Goal: Information Seeking & Learning: Learn about a topic

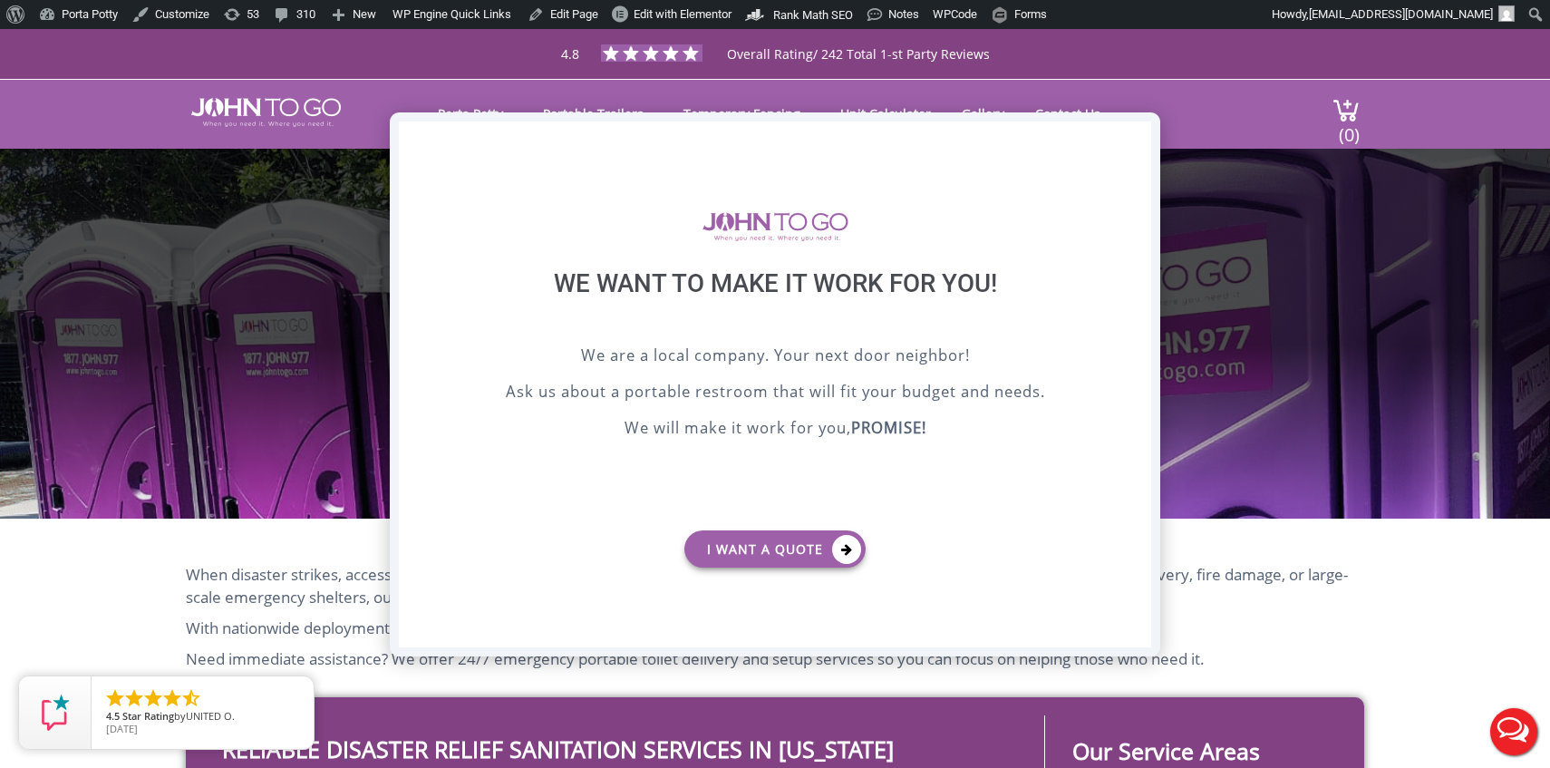
click at [1134, 141] on div "X" at bounding box center [1137, 136] width 28 height 31
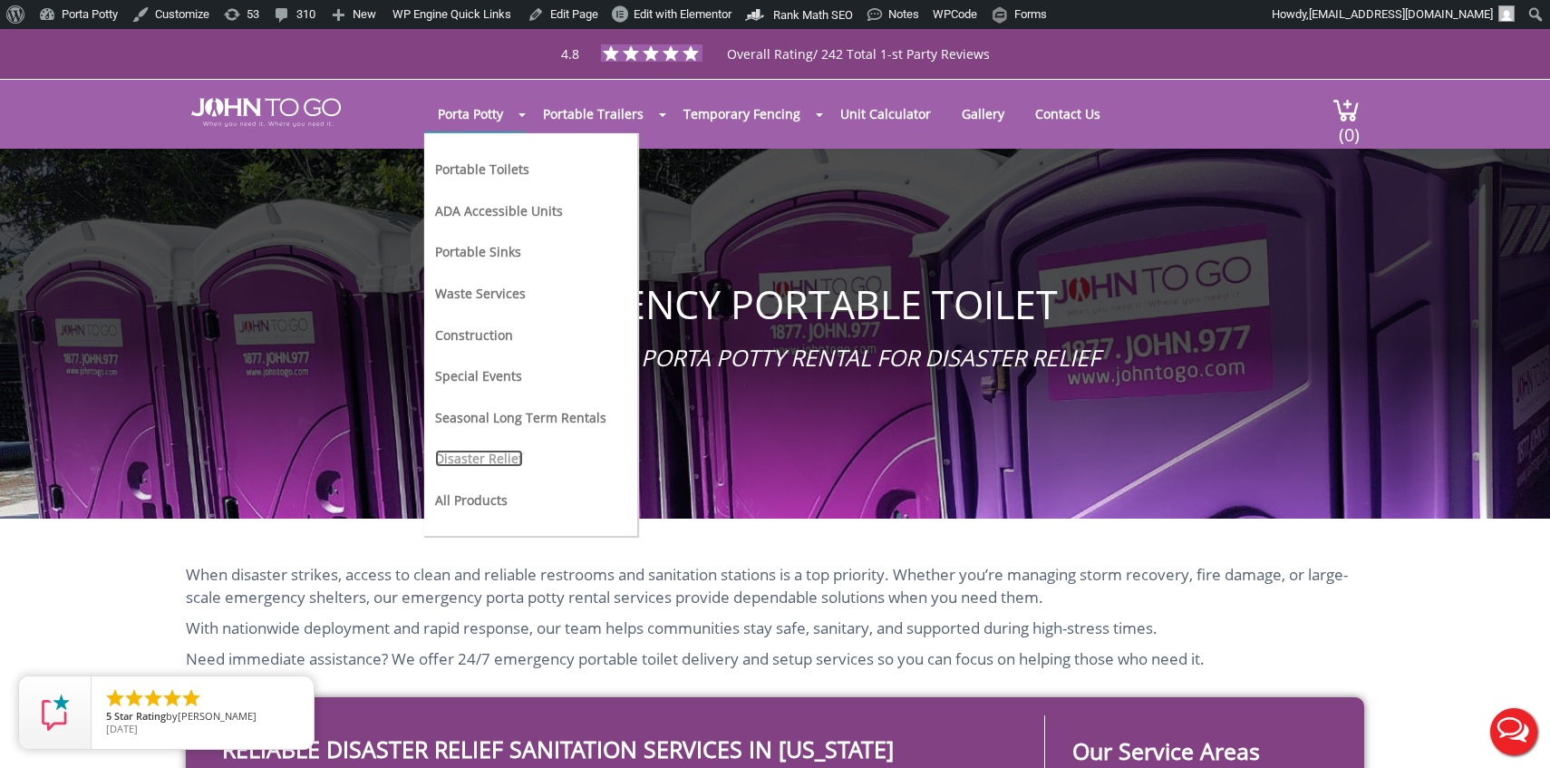
click at [486, 455] on link "Disaster Relief" at bounding box center [479, 457] width 88 height 17
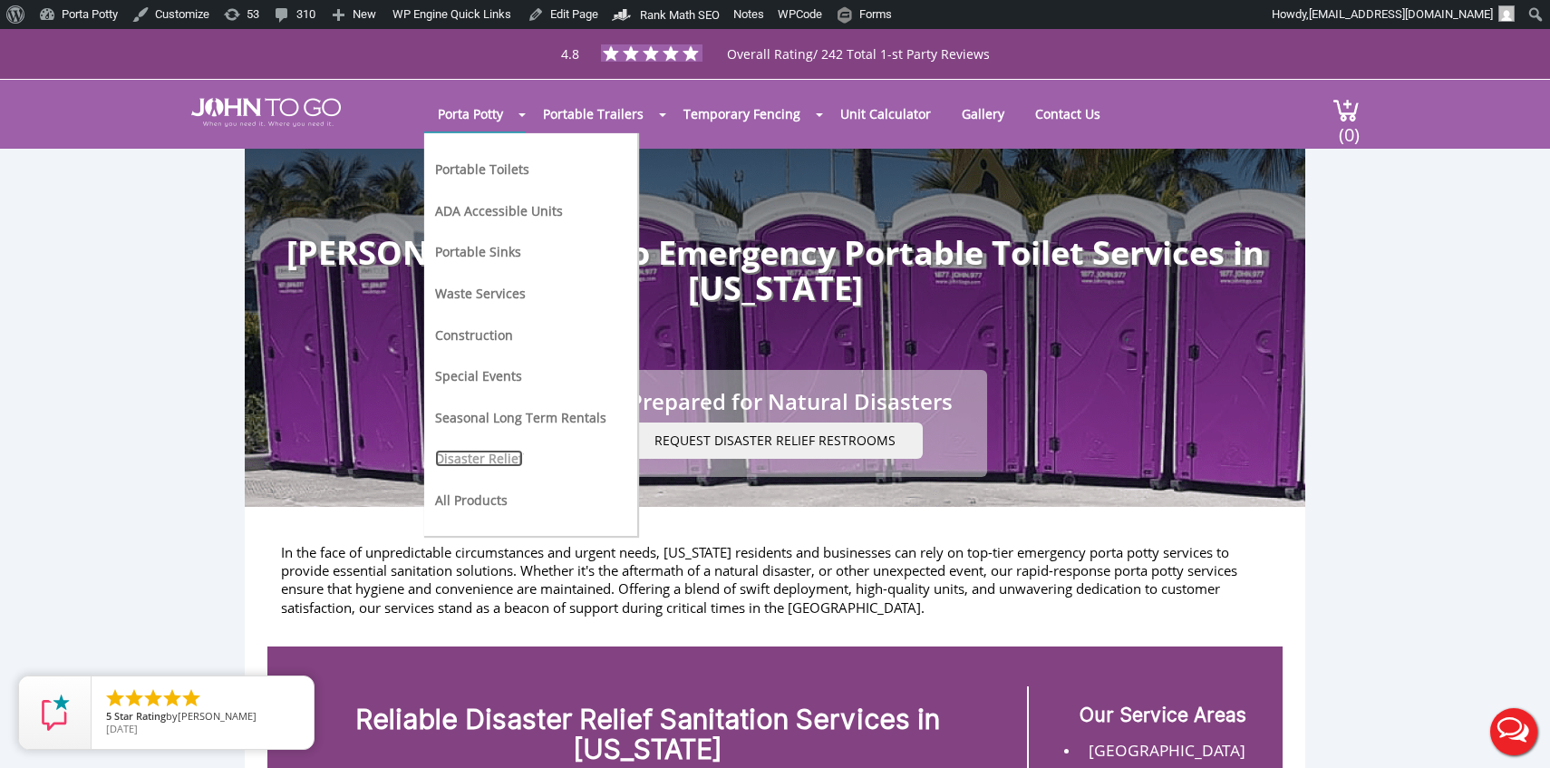
click at [468, 458] on link "Disaster Relief" at bounding box center [479, 457] width 88 height 17
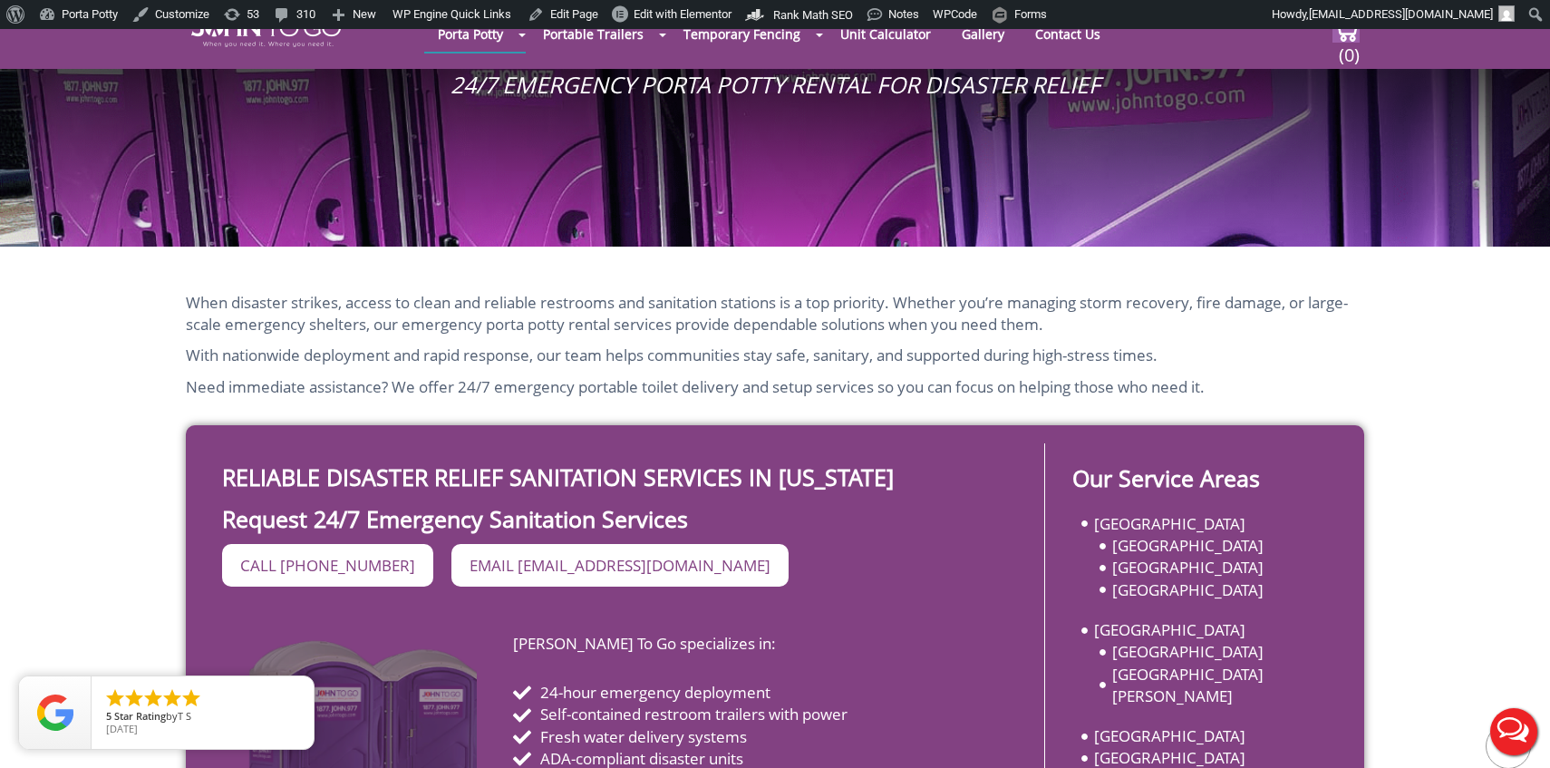
scroll to position [32, 0]
